Goal: Navigation & Orientation: Find specific page/section

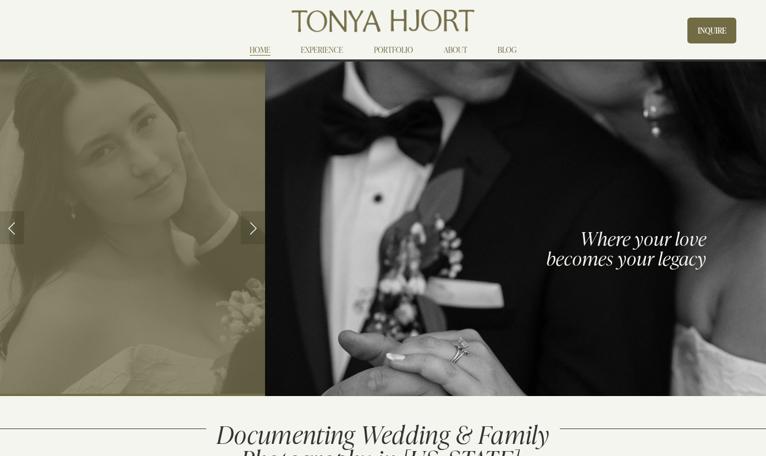
click at [332, 52] on link "EXPERIENCE" at bounding box center [322, 49] width 42 height 13
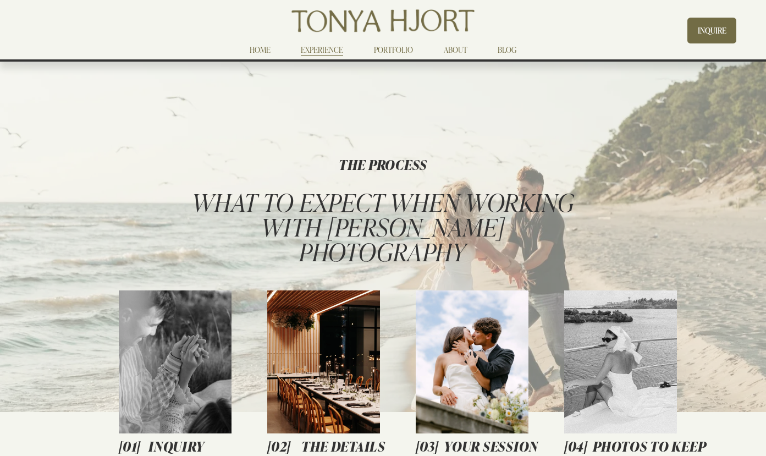
click at [406, 50] on link "PORTFOLIO" at bounding box center [393, 49] width 39 height 13
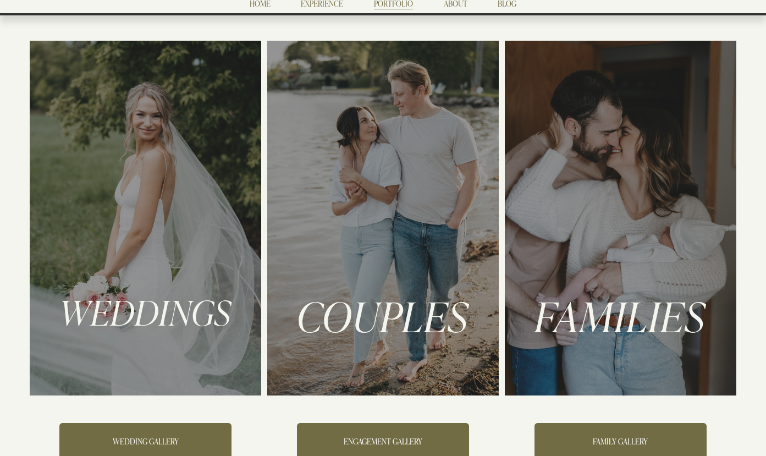
scroll to position [209, 0]
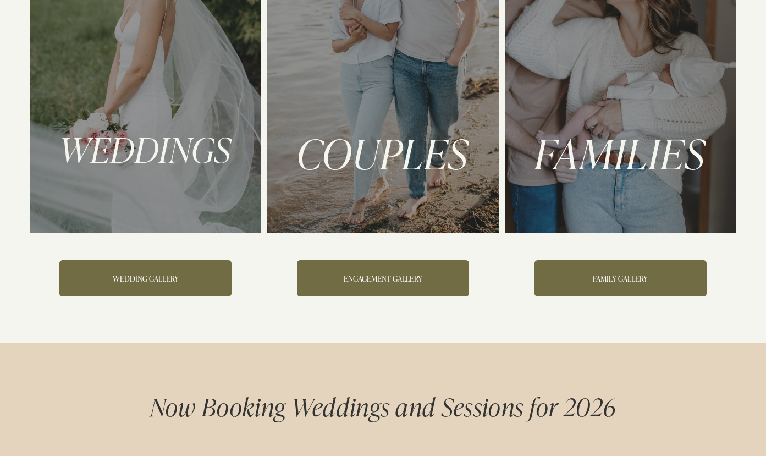
click at [582, 297] on link "FAMILY GALLERY" at bounding box center [621, 278] width 172 height 36
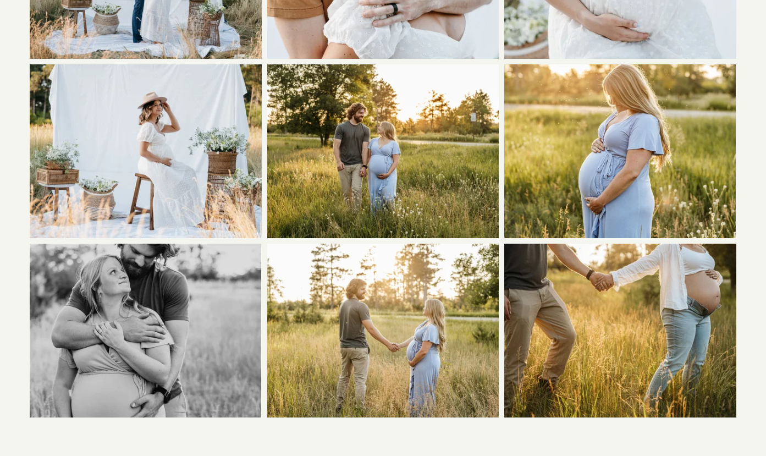
scroll to position [745, 0]
